Goal: Task Accomplishment & Management: Manage account settings

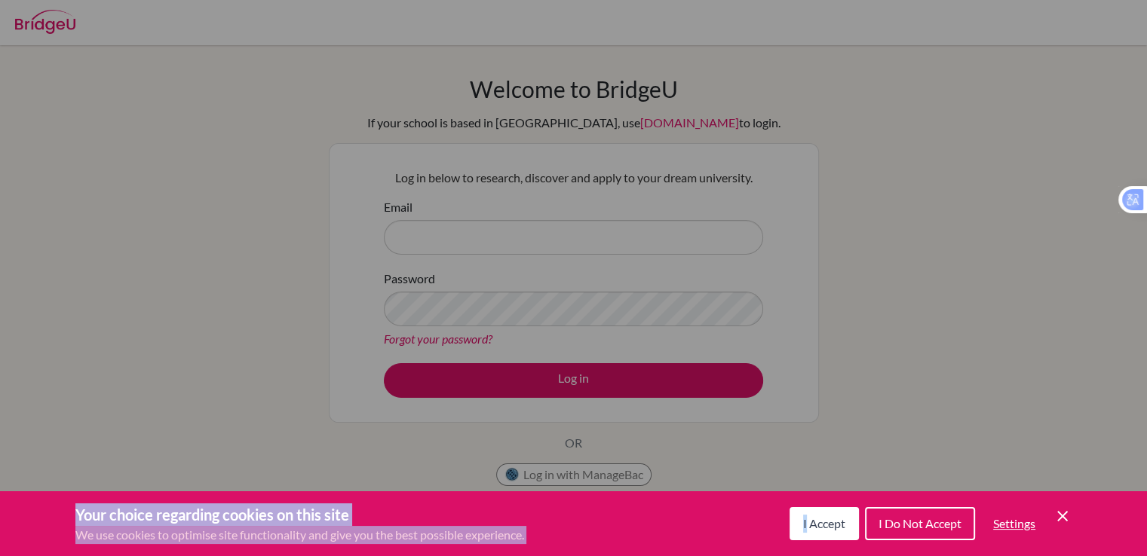
click at [0, 0] on div "Your choice regarding cookies on this site We use cookies to optimise site func…" at bounding box center [0, 0] width 0 height 0
click at [814, 525] on span "I Accept" at bounding box center [824, 523] width 42 height 14
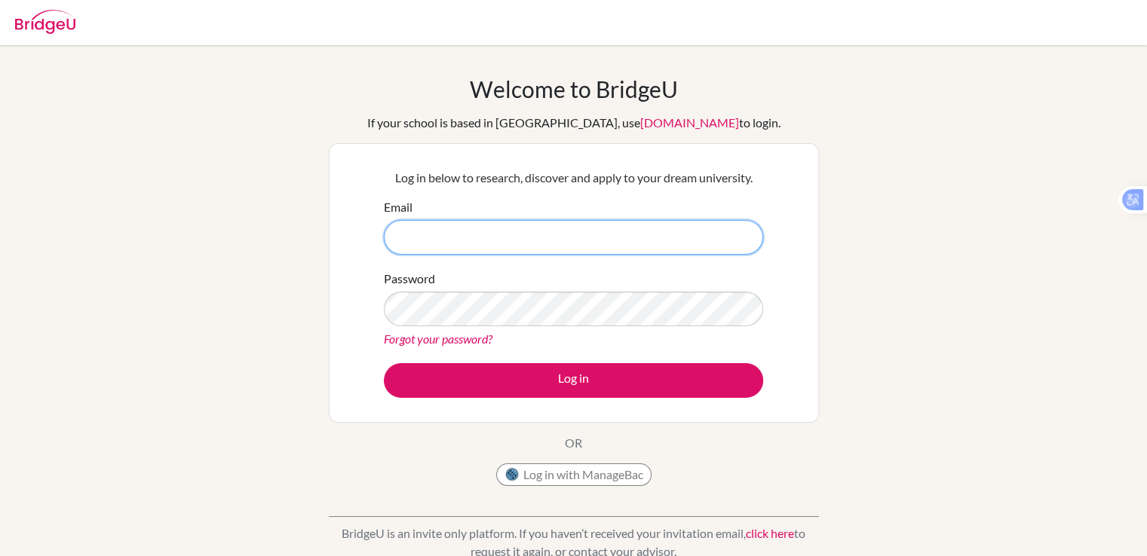
click at [485, 230] on input "Email" at bounding box center [573, 237] width 379 height 35
type input "[EMAIL_ADDRESS][DOMAIN_NAME]"
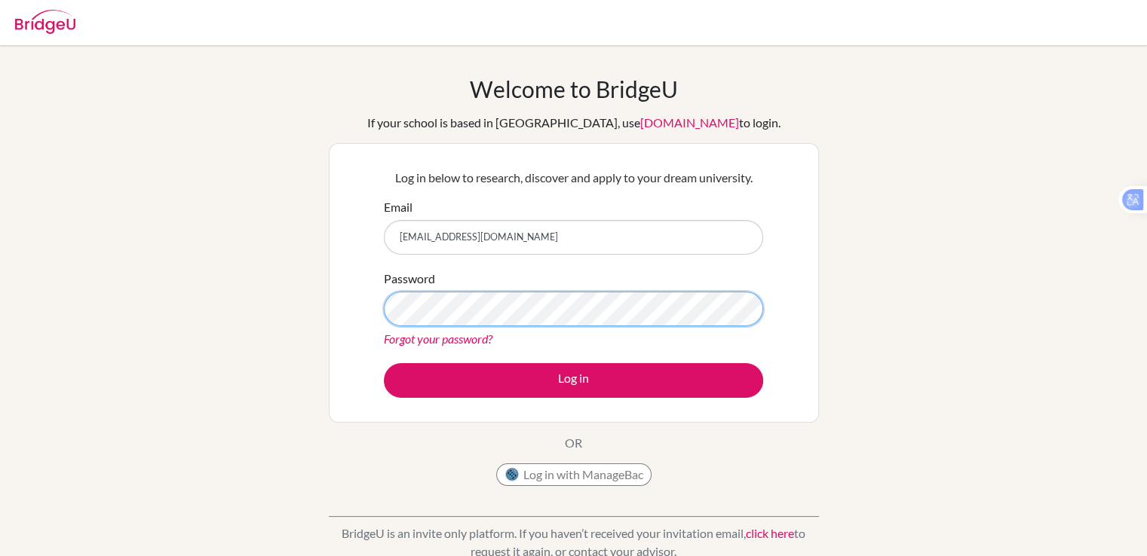
click at [384, 363] on button "Log in" at bounding box center [573, 380] width 379 height 35
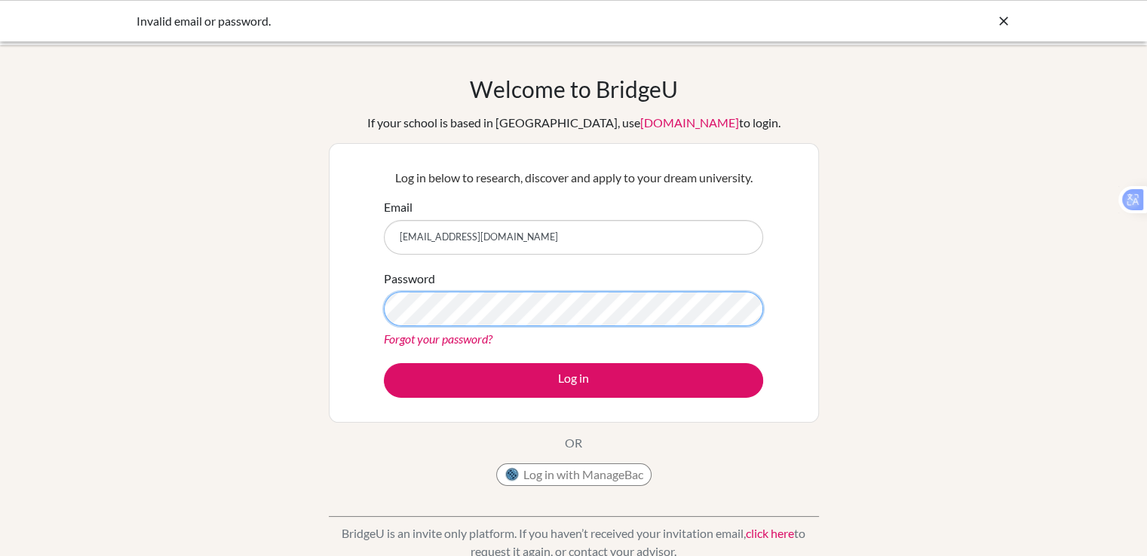
click at [384, 363] on button "Log in" at bounding box center [573, 380] width 379 height 35
click at [425, 341] on link "Forgot your password?" at bounding box center [438, 339] width 109 height 14
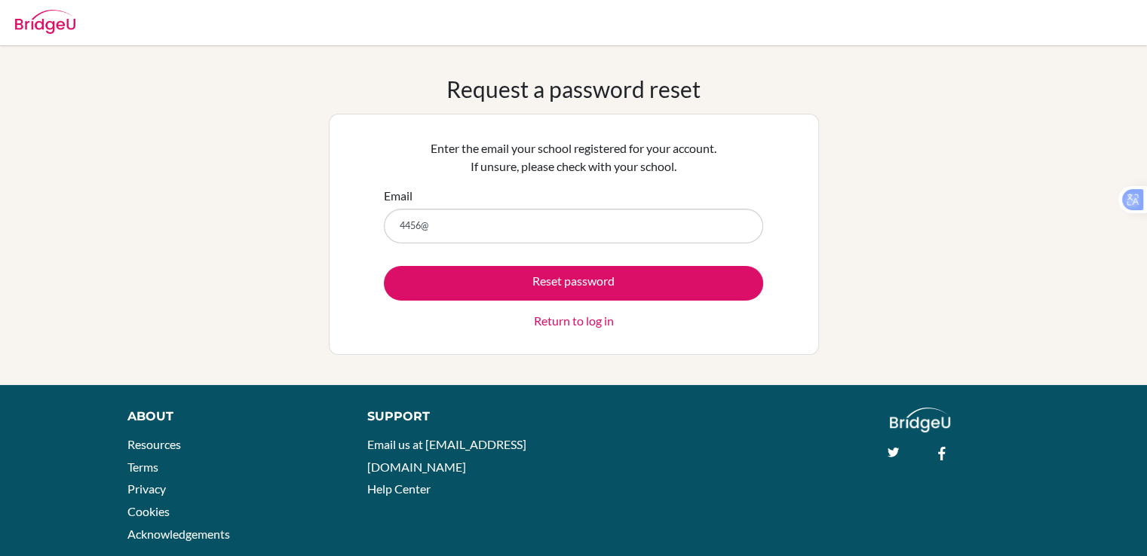
type input "[EMAIL_ADDRESS][DOMAIN_NAME]"
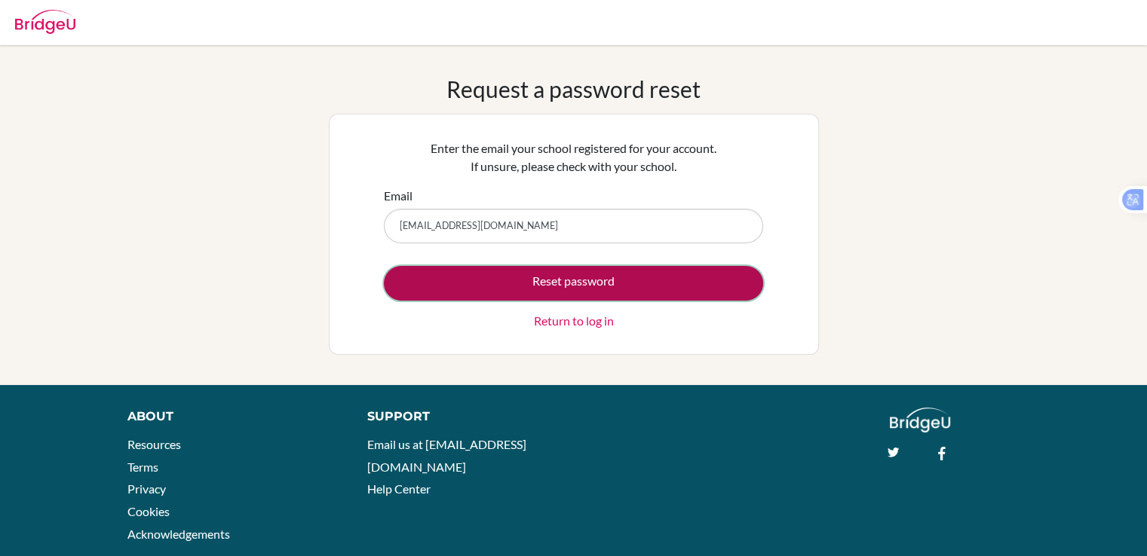
click at [492, 276] on button "Reset password" at bounding box center [573, 283] width 379 height 35
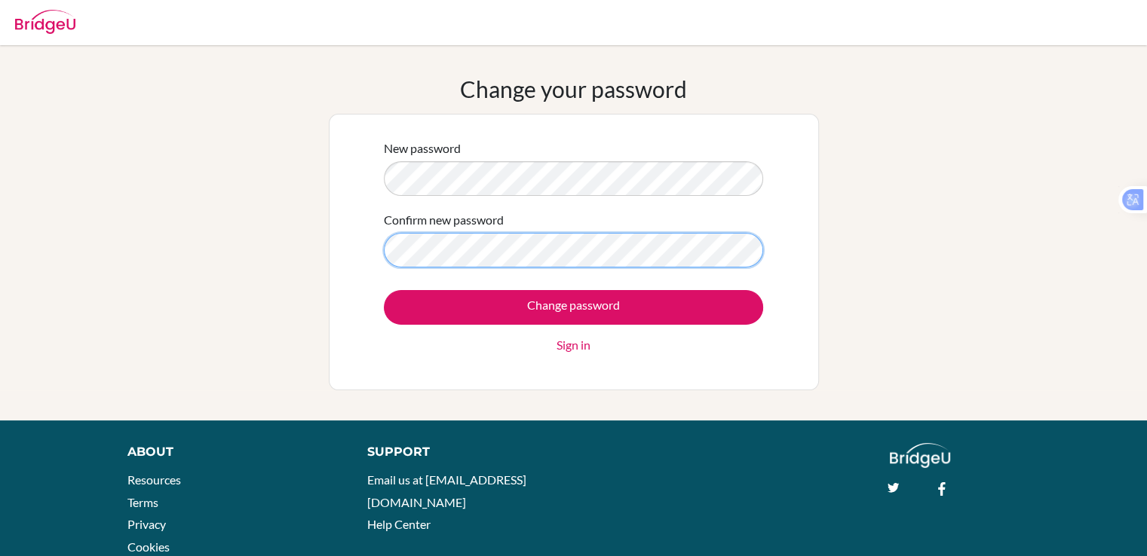
click at [384, 290] on input "Change password" at bounding box center [573, 307] width 379 height 35
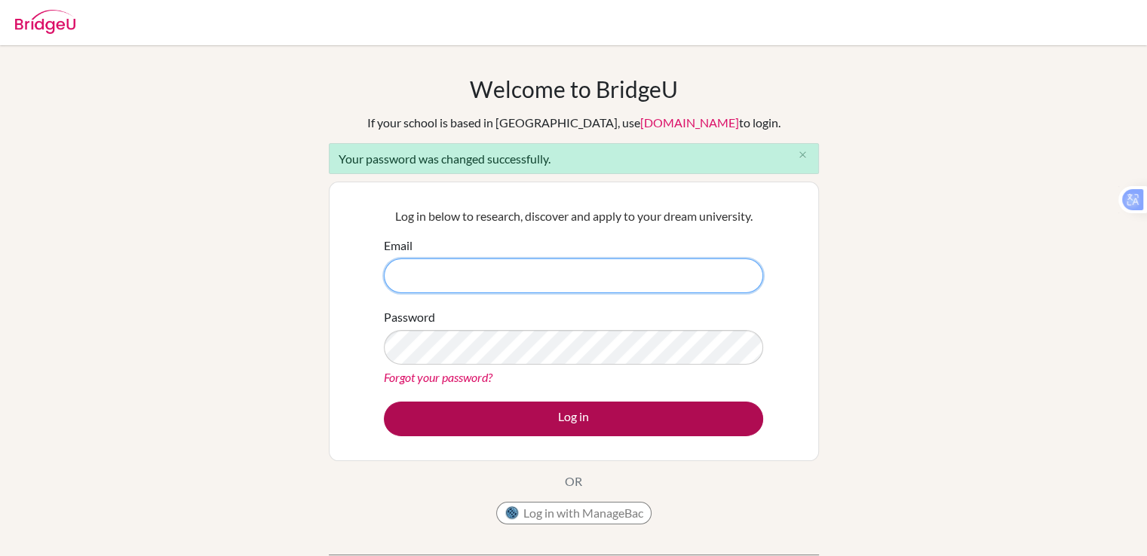
type input "[EMAIL_ADDRESS][DOMAIN_NAME]"
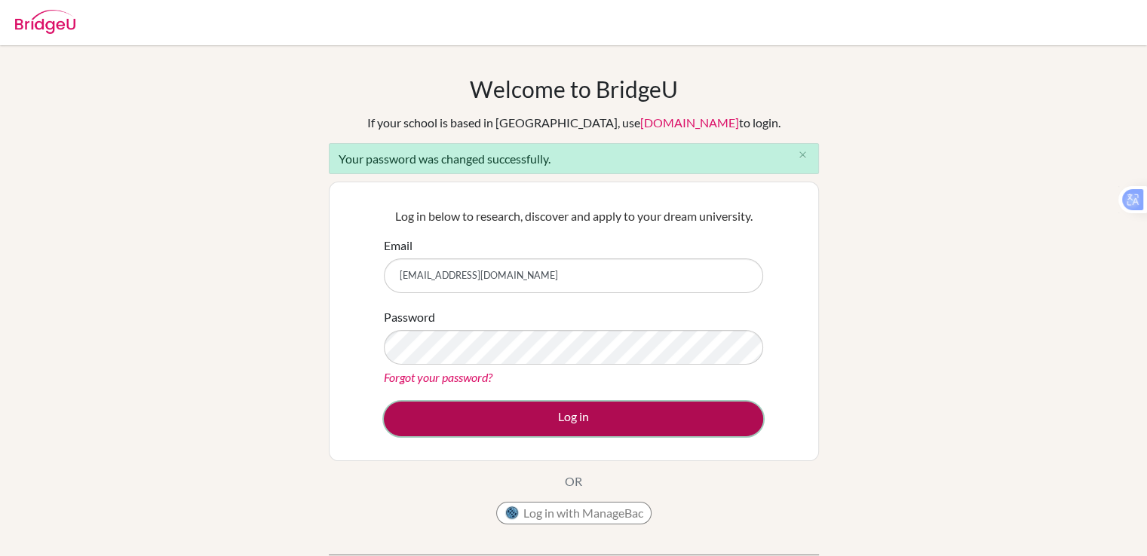
click at [594, 423] on button "Log in" at bounding box center [573, 419] width 379 height 35
